Goal: Information Seeking & Learning: Learn about a topic

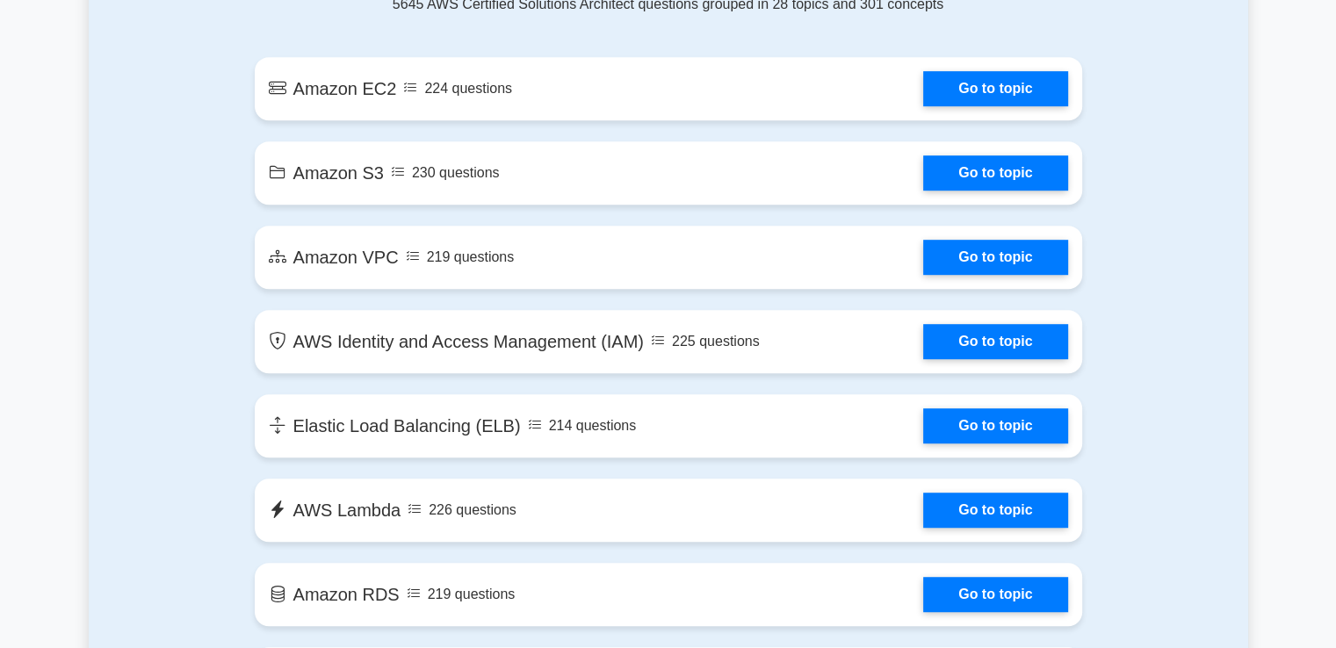
scroll to position [1032, 0]
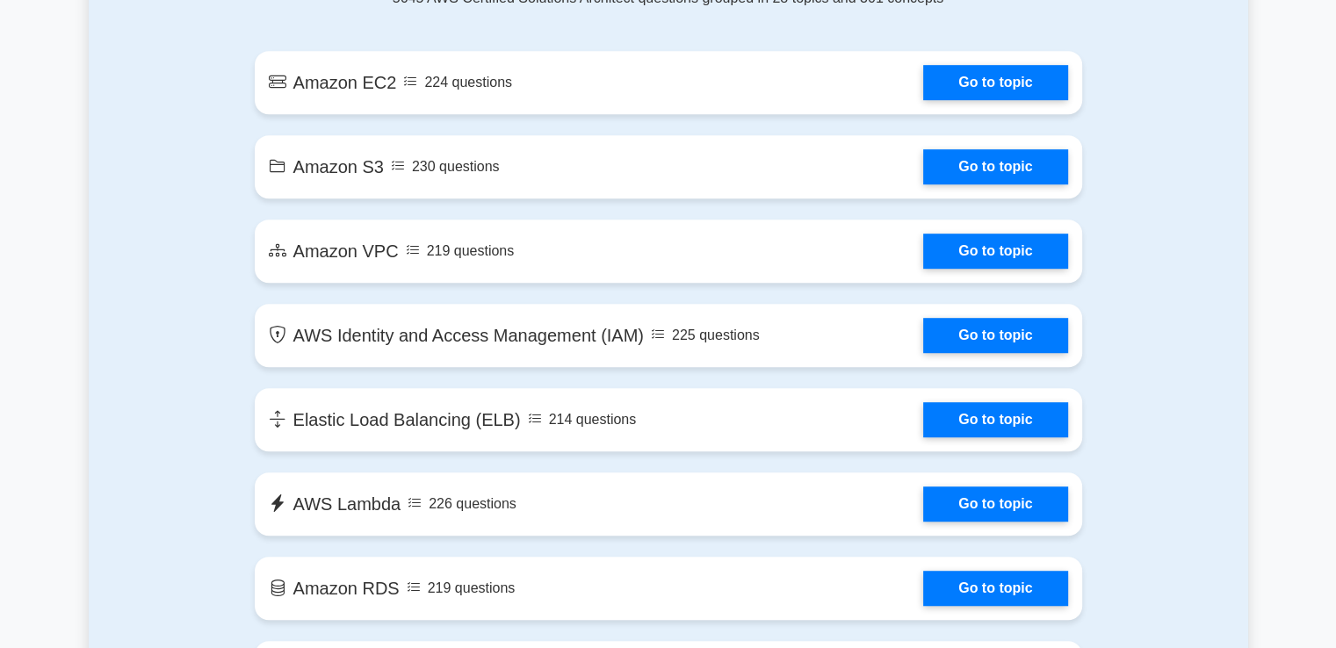
click at [923, 352] on link "Go to topic" at bounding box center [995, 335] width 144 height 35
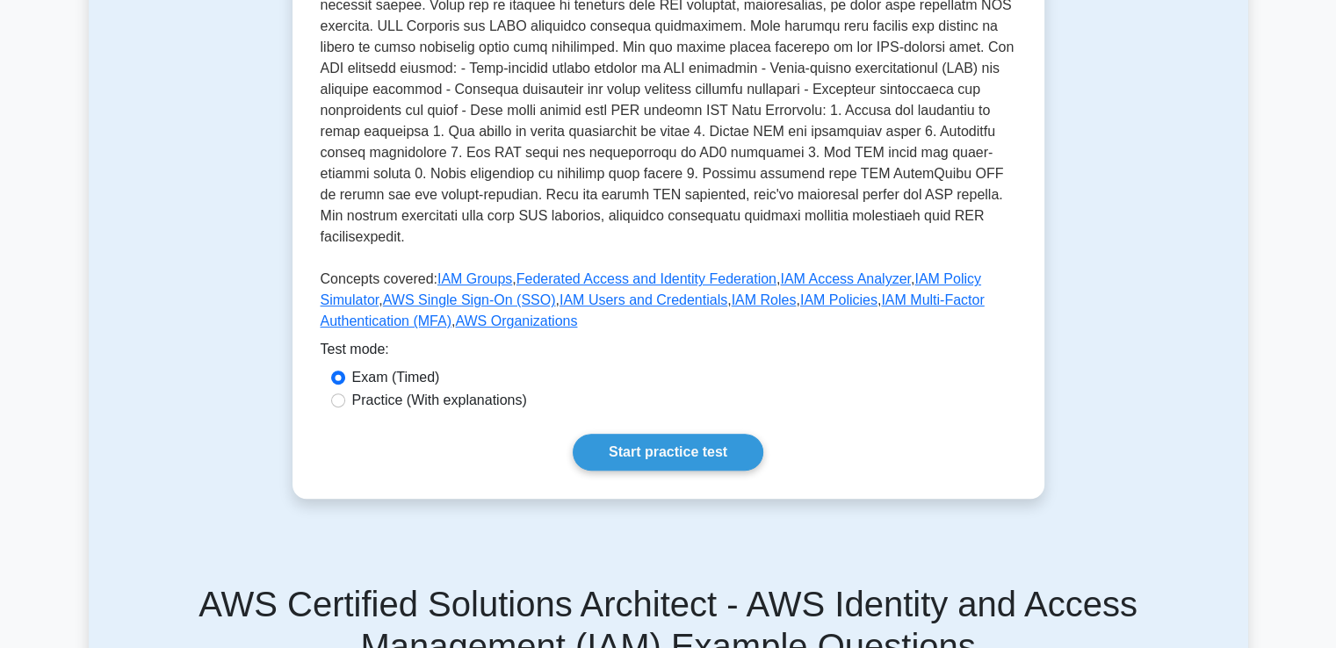
scroll to position [568, 0]
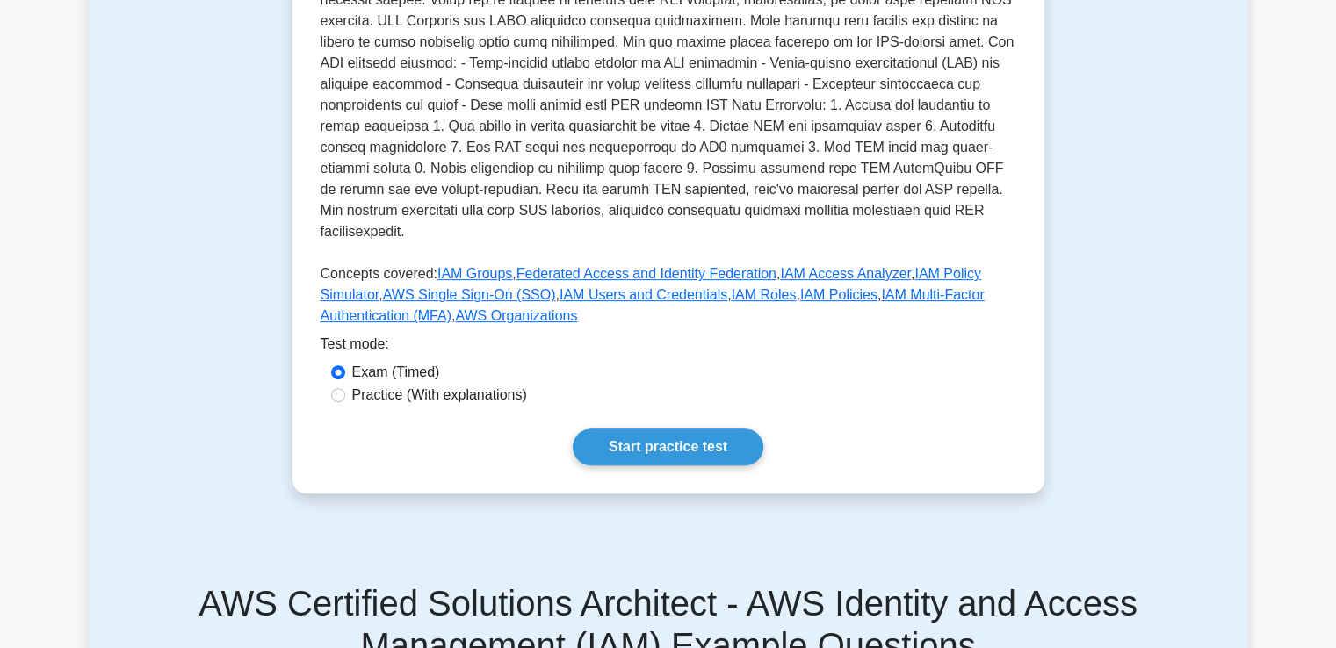
click at [443, 385] on label "Practice (With explanations)" at bounding box center [439, 395] width 175 height 21
click at [345, 388] on input "Practice (With explanations)" at bounding box center [338, 395] width 14 height 14
radio input "true"
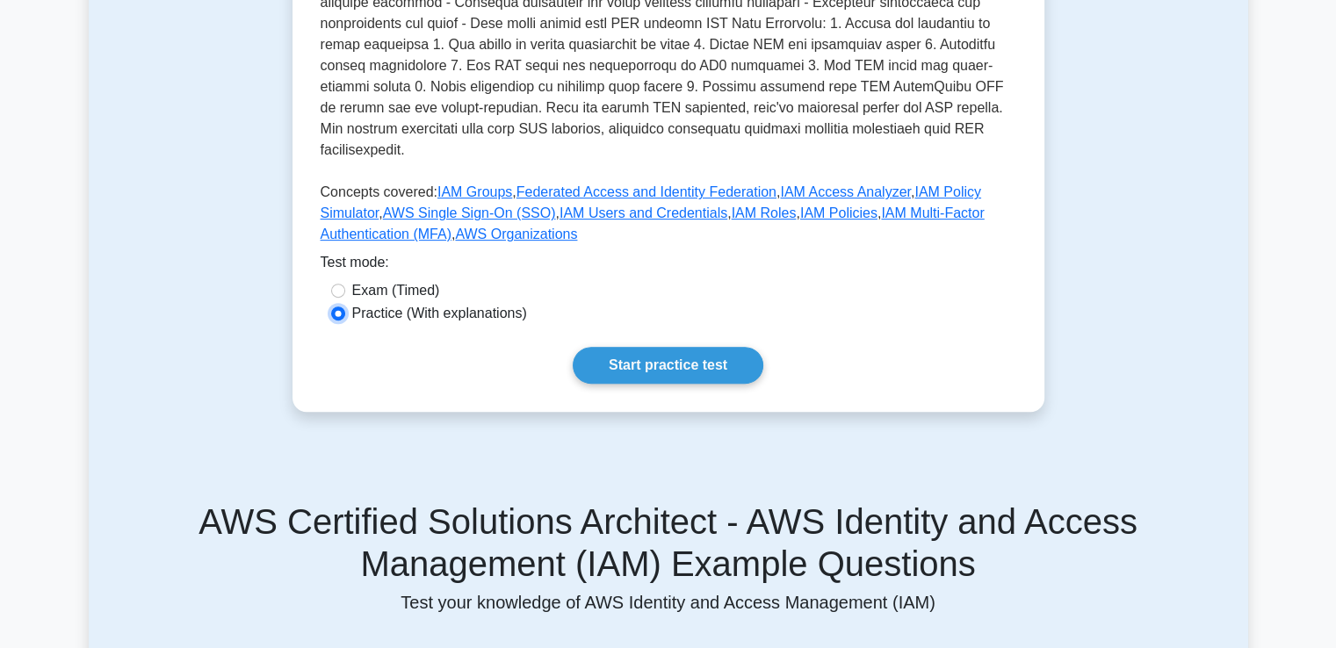
scroll to position [566, 0]
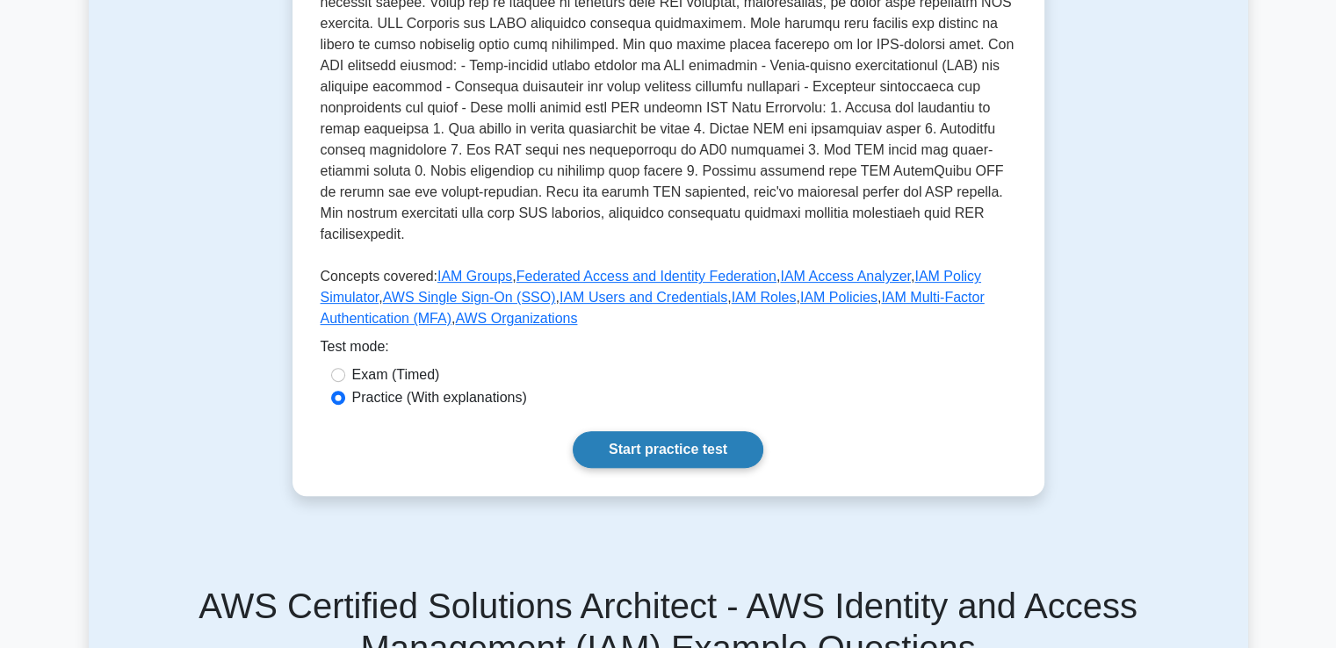
drag, startPoint x: 618, startPoint y: 369, endPoint x: 633, endPoint y: 423, distance: 55.6
click at [633, 431] on link "Start practice test" at bounding box center [668, 449] width 191 height 37
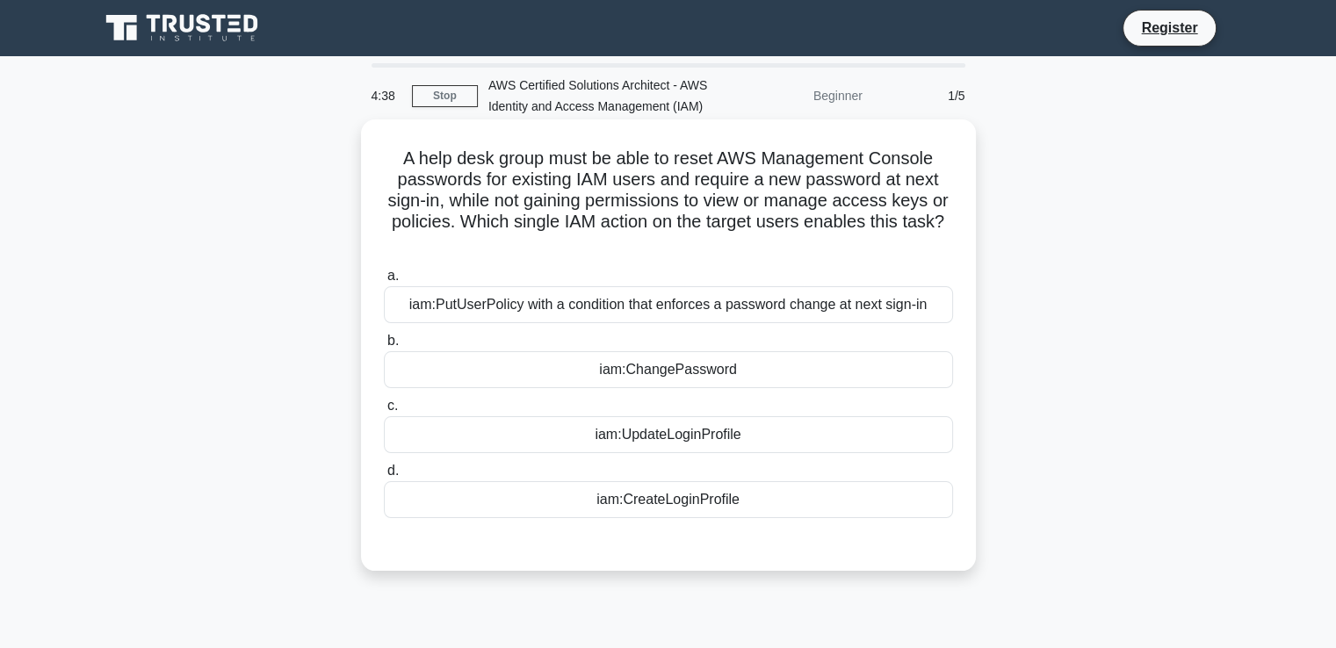
click at [675, 311] on div "iam:PutUserPolicy with a condition that enforces a password change at next sign…" at bounding box center [668, 304] width 569 height 37
click at [384, 282] on input "a. iam:PutUserPolicy with a condition that enforces a password change at next s…" at bounding box center [384, 276] width 0 height 11
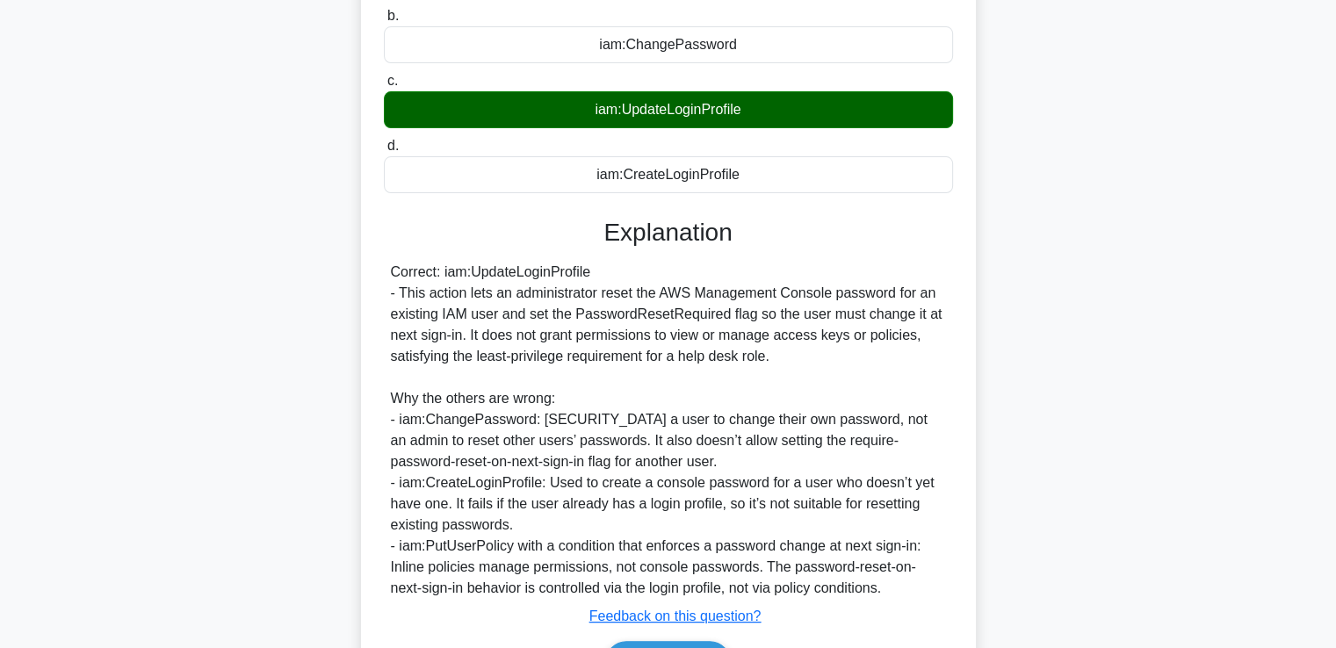
scroll to position [436, 0]
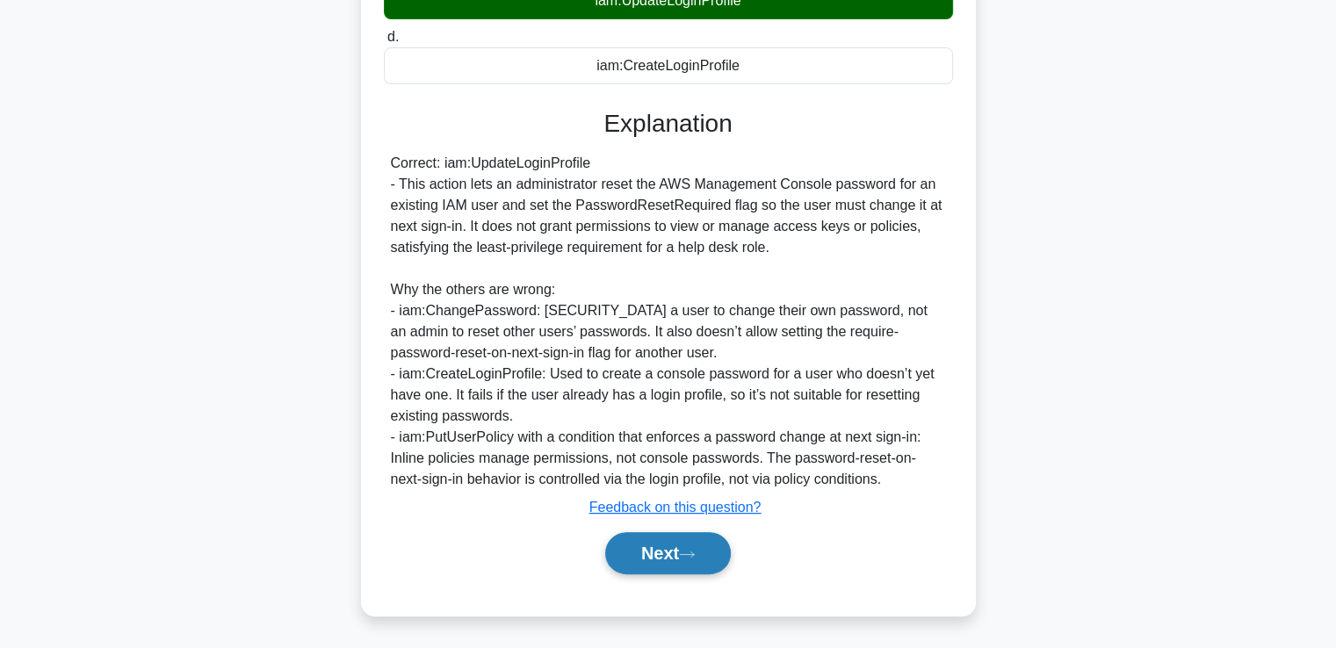
click at [699, 542] on button "Next" at bounding box center [668, 553] width 126 height 42
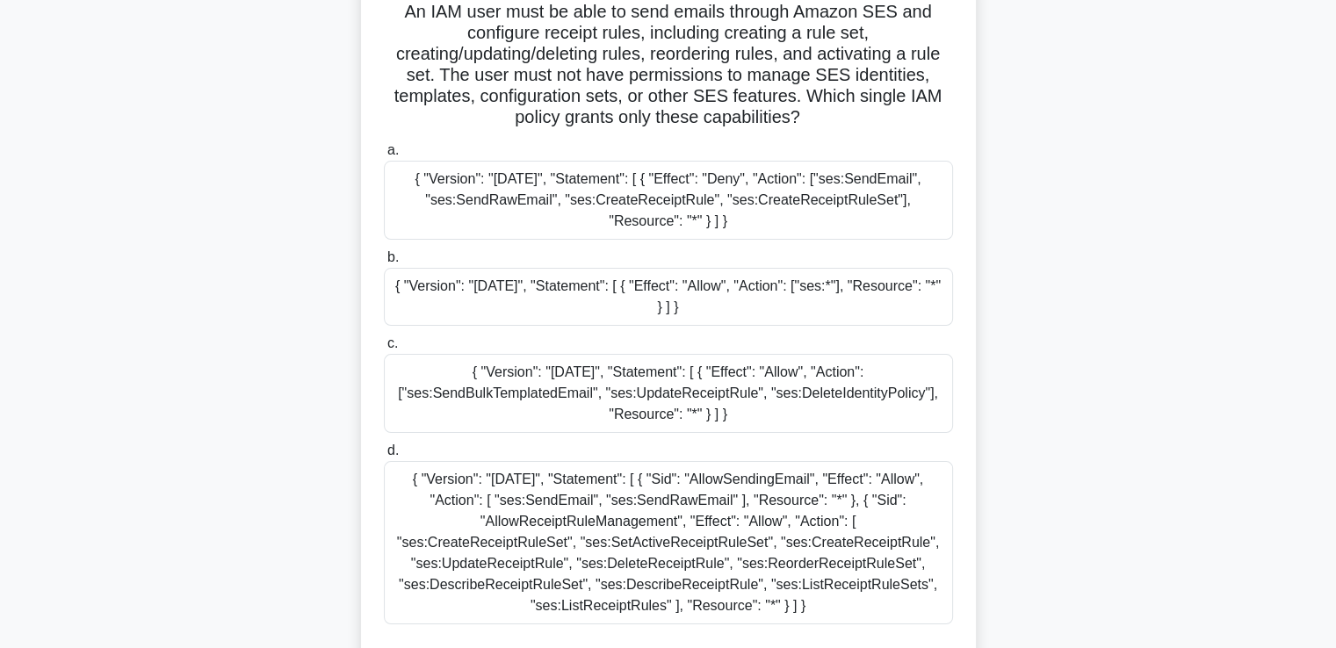
scroll to position [235, 0]
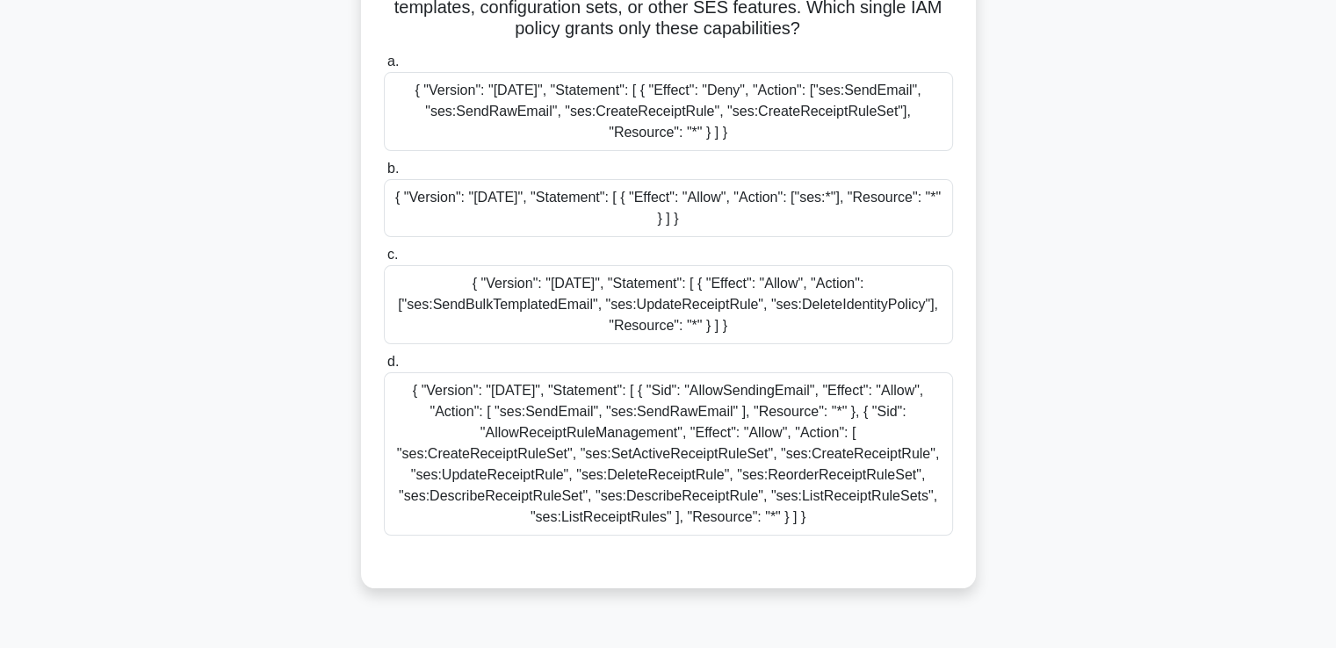
click at [625, 445] on div "{ "Version": "[DATE]", "Statement": [ { "Sid": "AllowSendingEmail", "Effect": "…" at bounding box center [668, 453] width 569 height 163
click at [384, 368] on input "d. { "Version": "[DATE]", "Statement": [ { "Sid": "AllowSendingEmail", "Effect"…" at bounding box center [384, 362] width 0 height 11
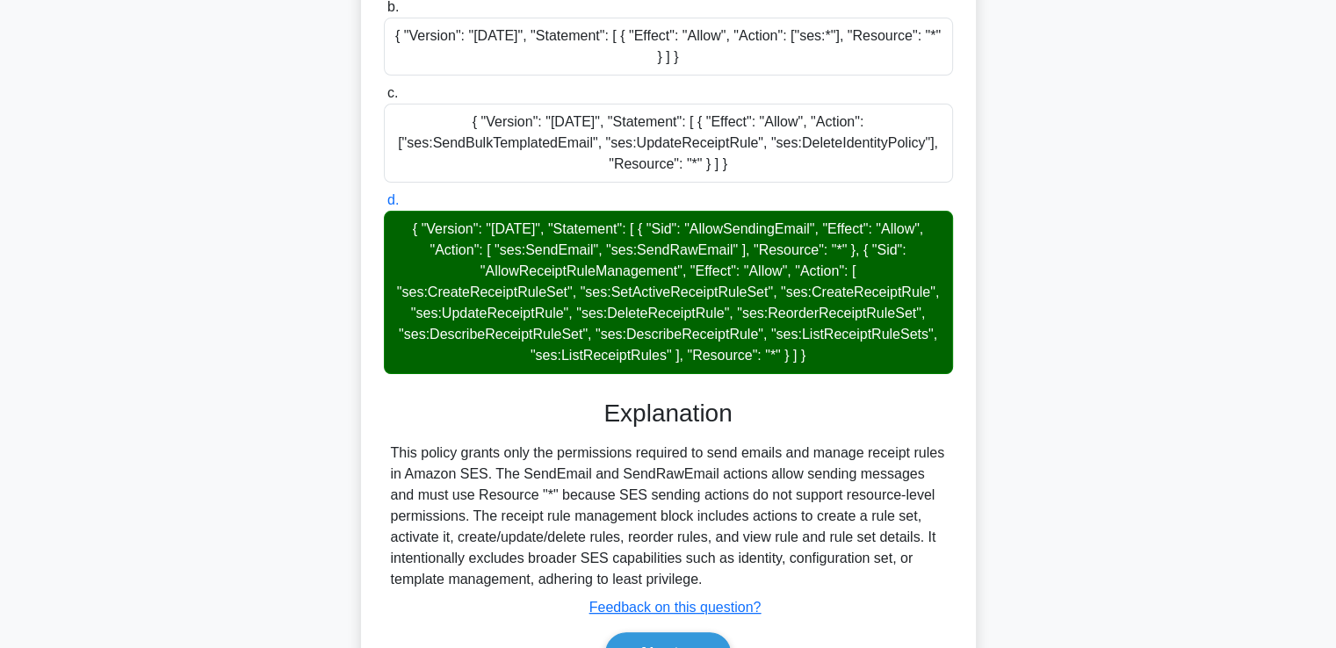
scroll to position [430, 0]
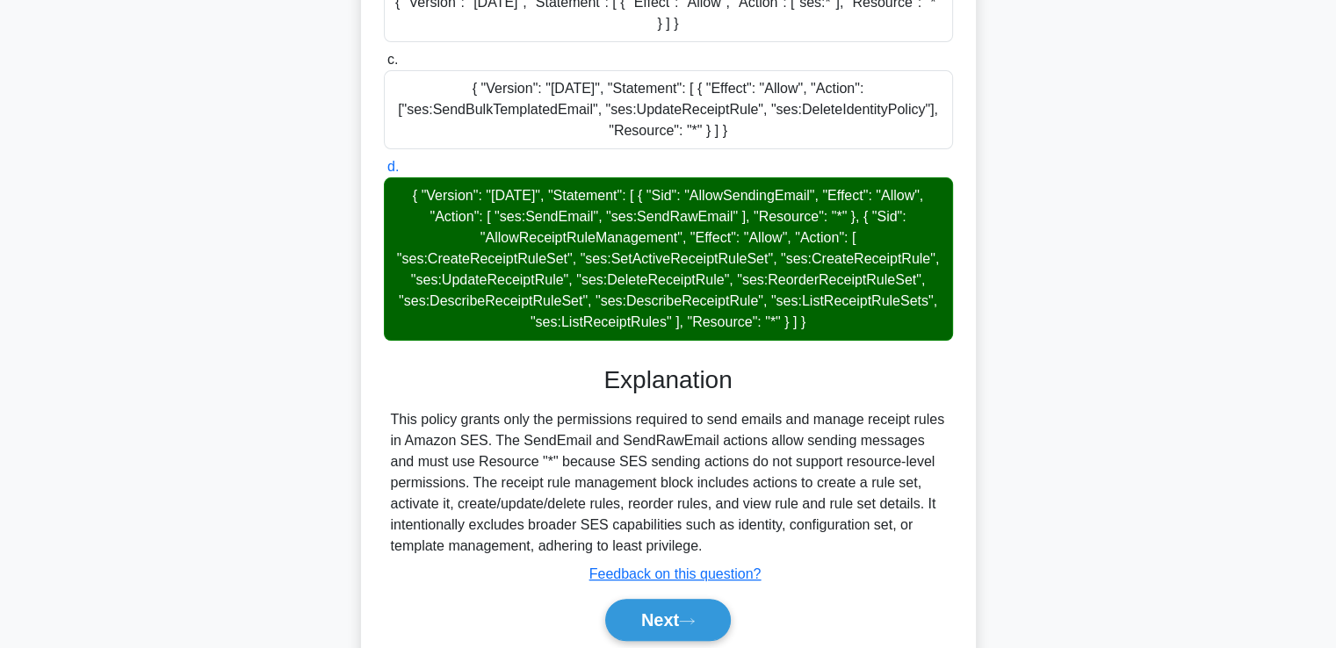
click at [654, 385] on h3 "Explanation" at bounding box center [668, 380] width 548 height 30
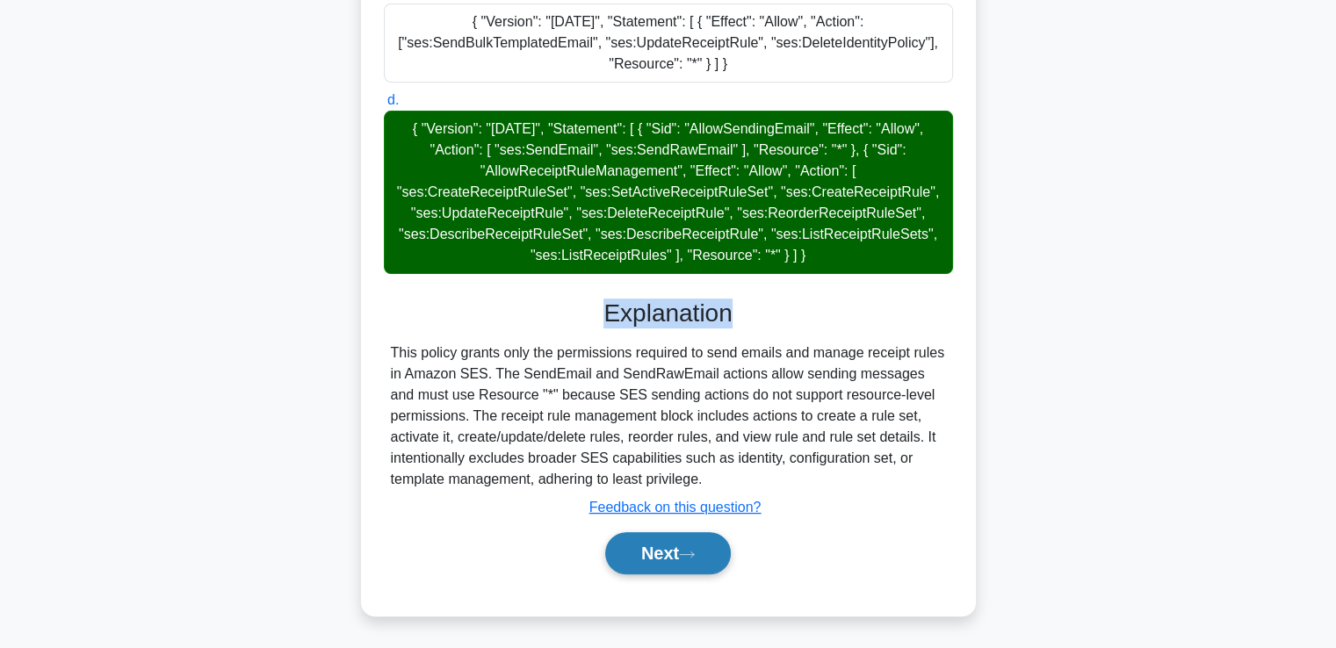
click at [669, 552] on button "Next" at bounding box center [668, 553] width 126 height 42
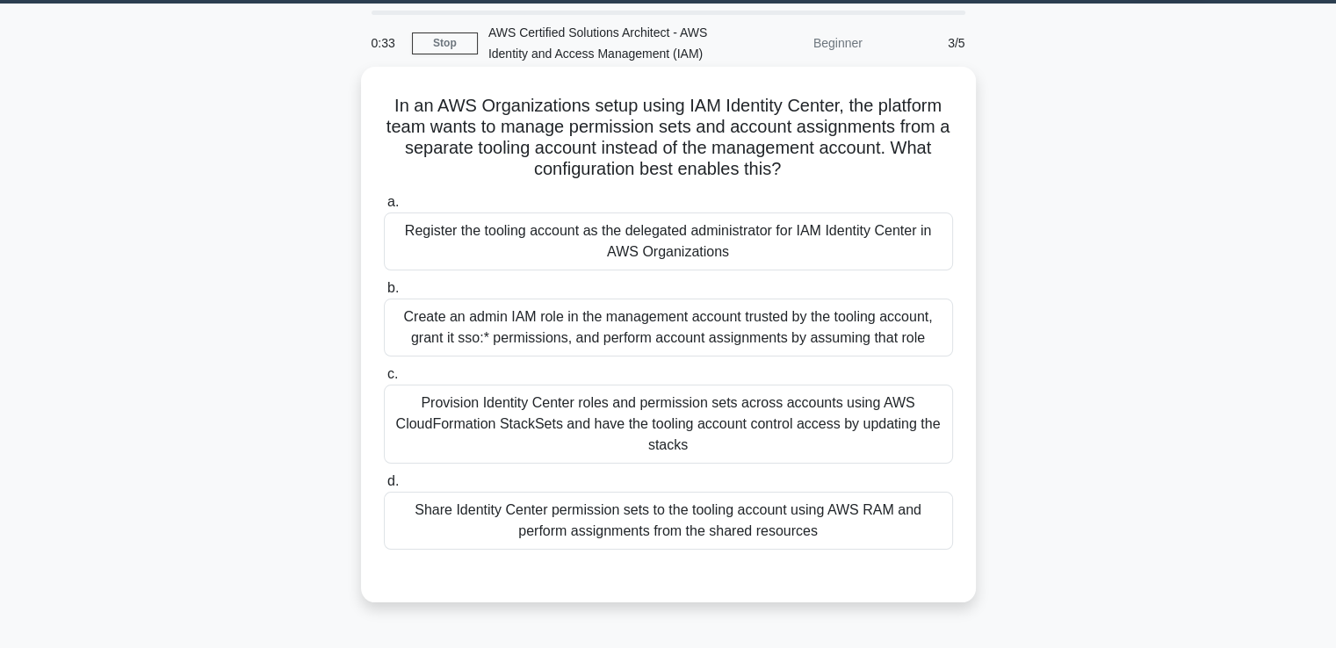
scroll to position [53, 0]
click at [657, 252] on div "Register the tooling account as the delegated administrator for IAM Identity Ce…" at bounding box center [668, 242] width 569 height 58
click at [384, 208] on input "a. Register the tooling account as the delegated administrator for IAM Identity…" at bounding box center [384, 202] width 0 height 11
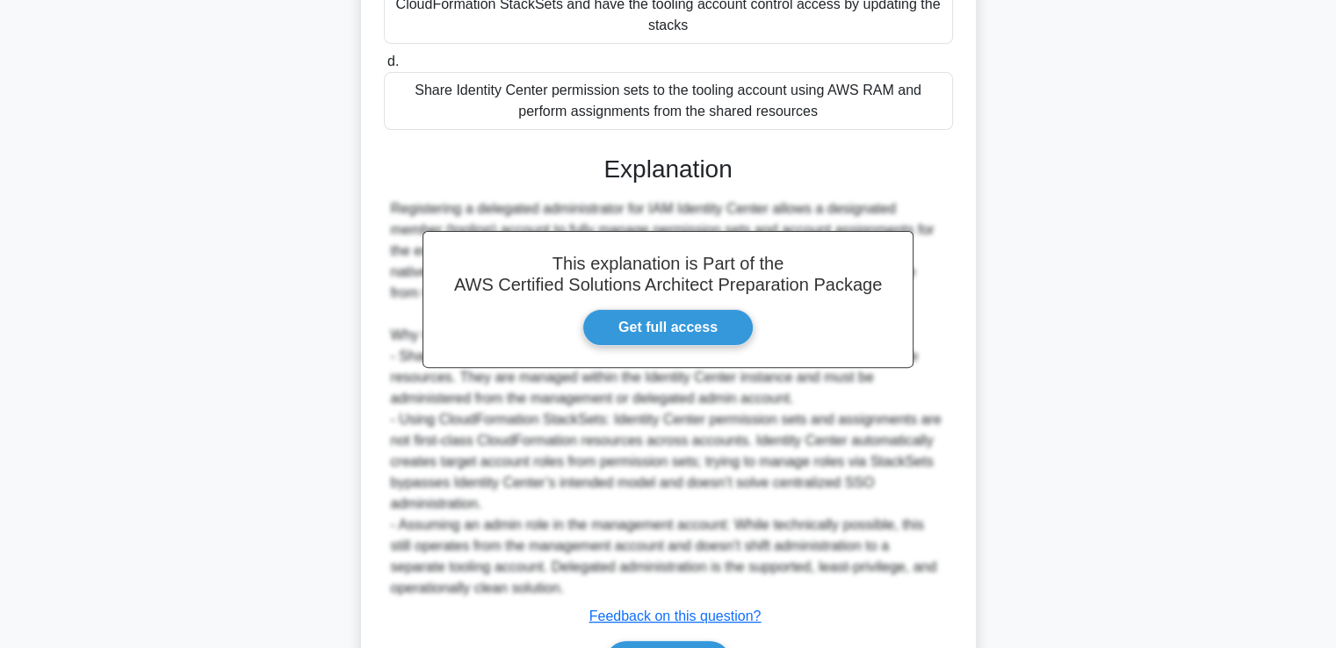
scroll to position [582, 0]
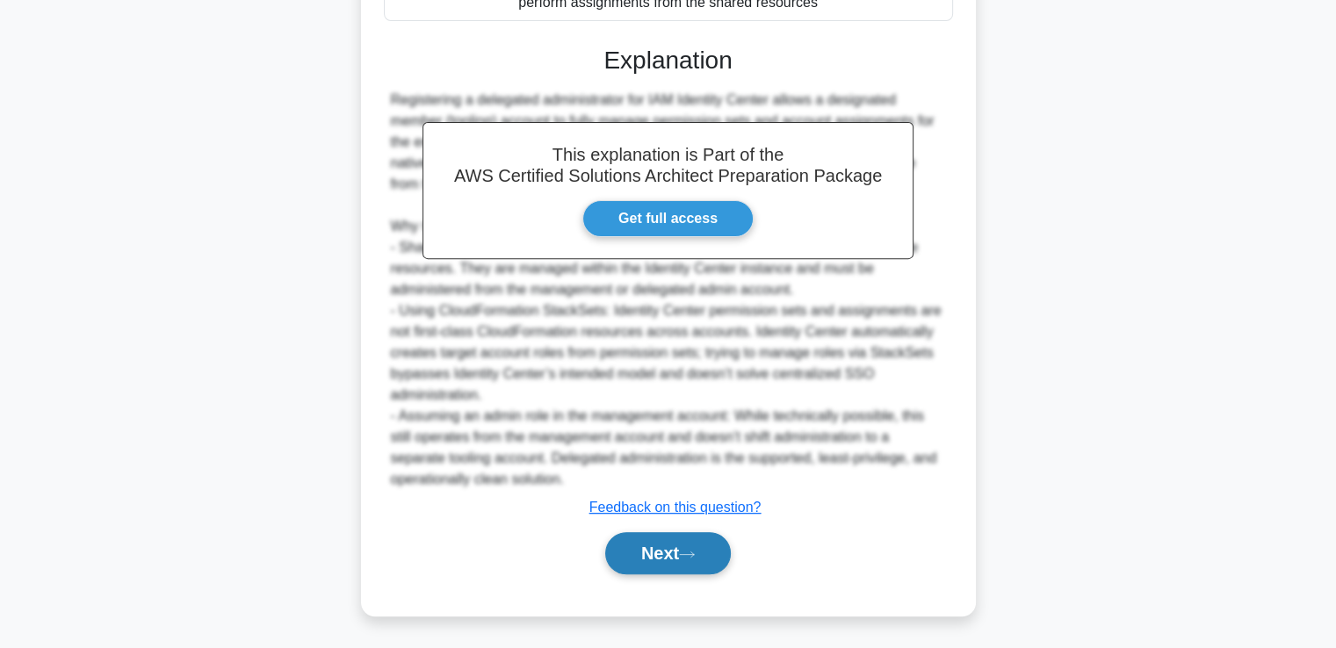
click at [664, 549] on button "Next" at bounding box center [668, 553] width 126 height 42
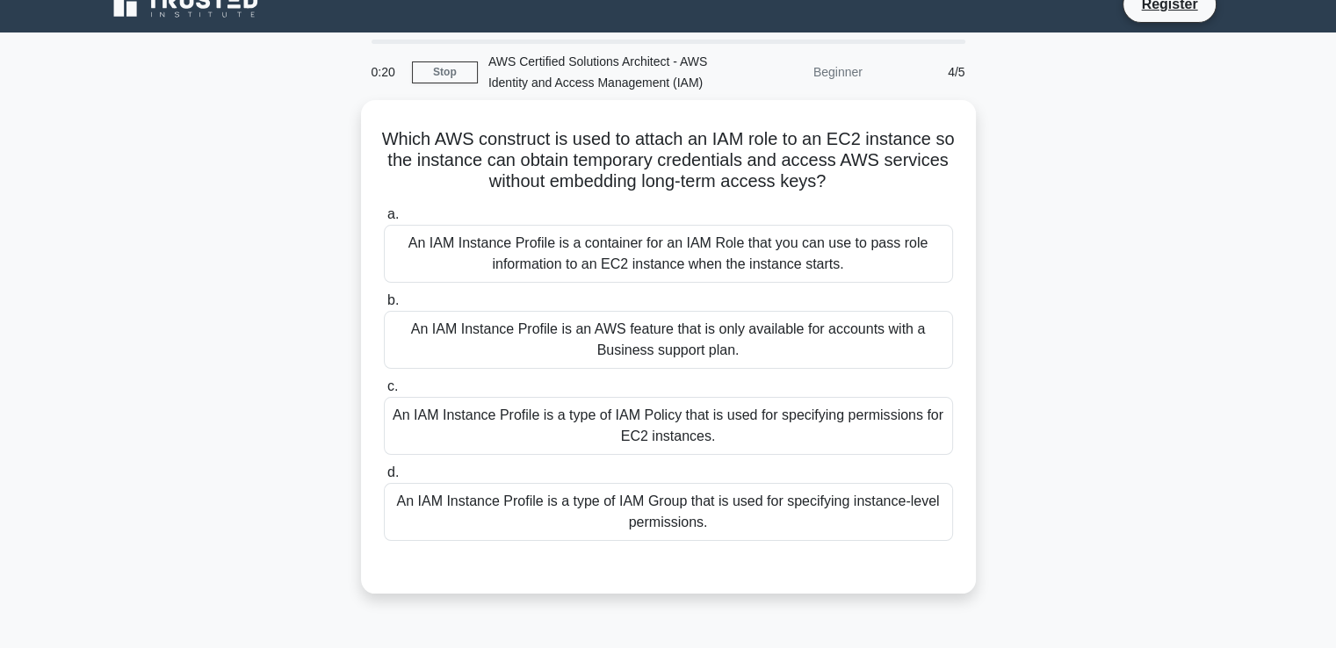
scroll to position [0, 0]
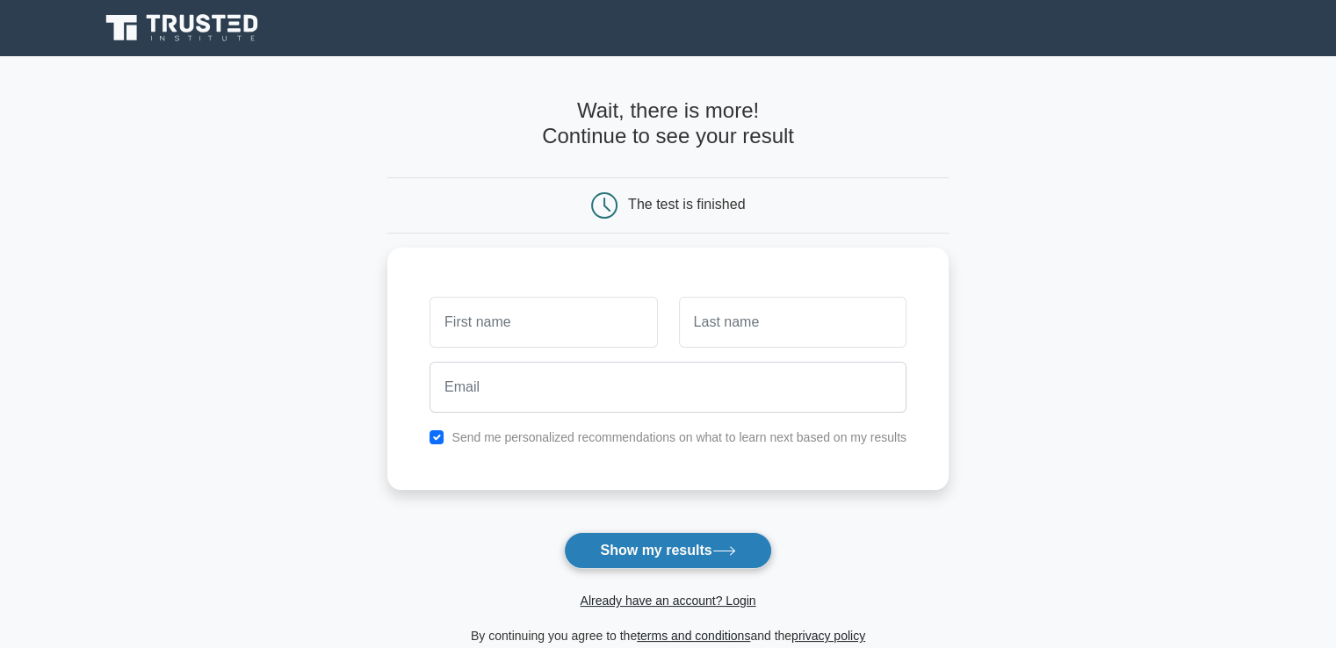
click at [685, 544] on button "Show my results" at bounding box center [667, 550] width 207 height 37
